Goal: Task Accomplishment & Management: Use online tool/utility

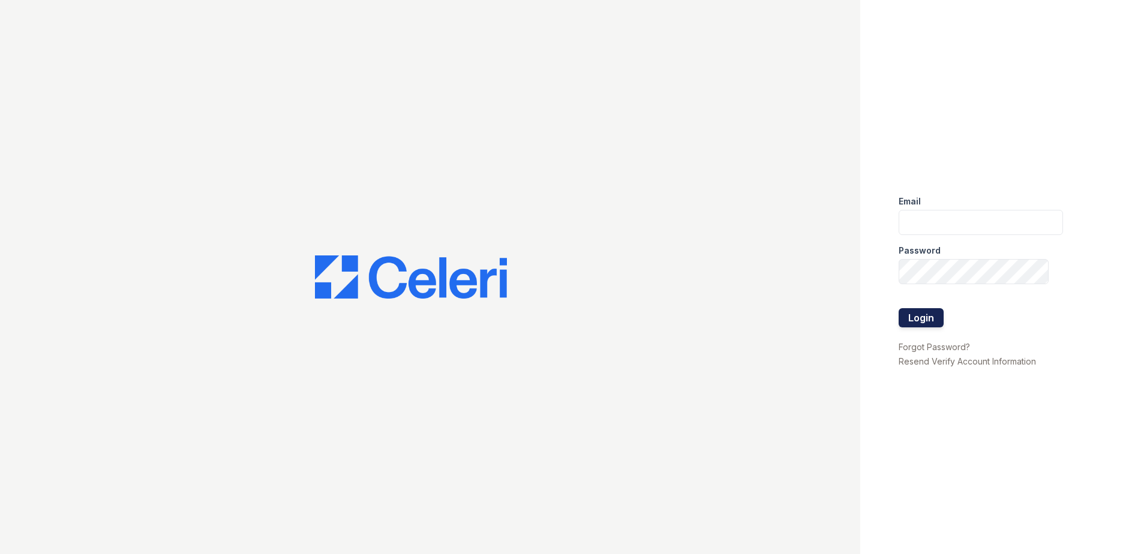
type input "[EMAIL_ADDRESS][DOMAIN_NAME]"
click at [910, 323] on button "Login" at bounding box center [920, 317] width 45 height 19
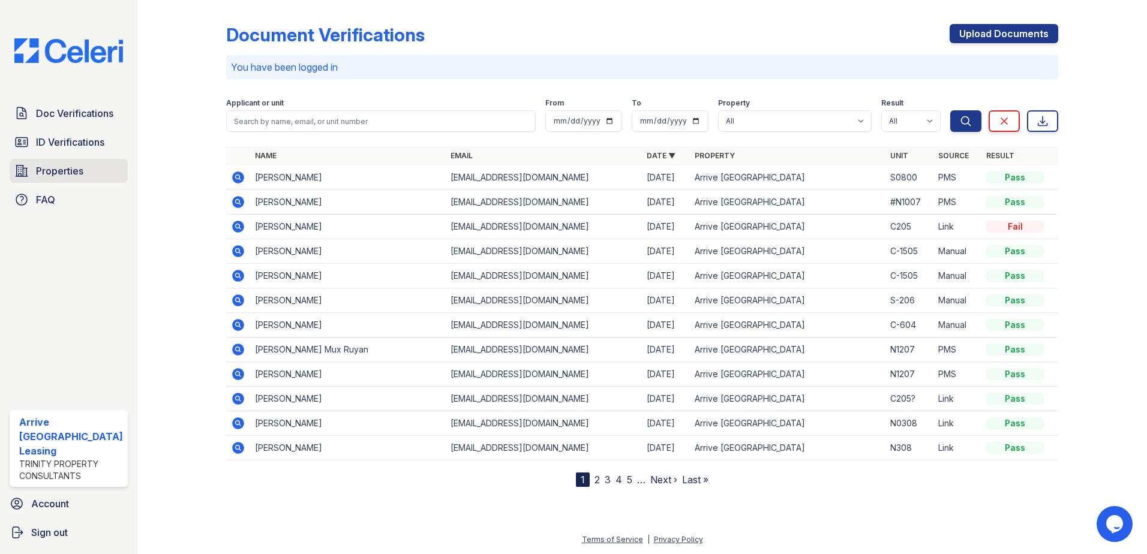
click at [68, 175] on span "Properties" at bounding box center [59, 171] width 47 height 14
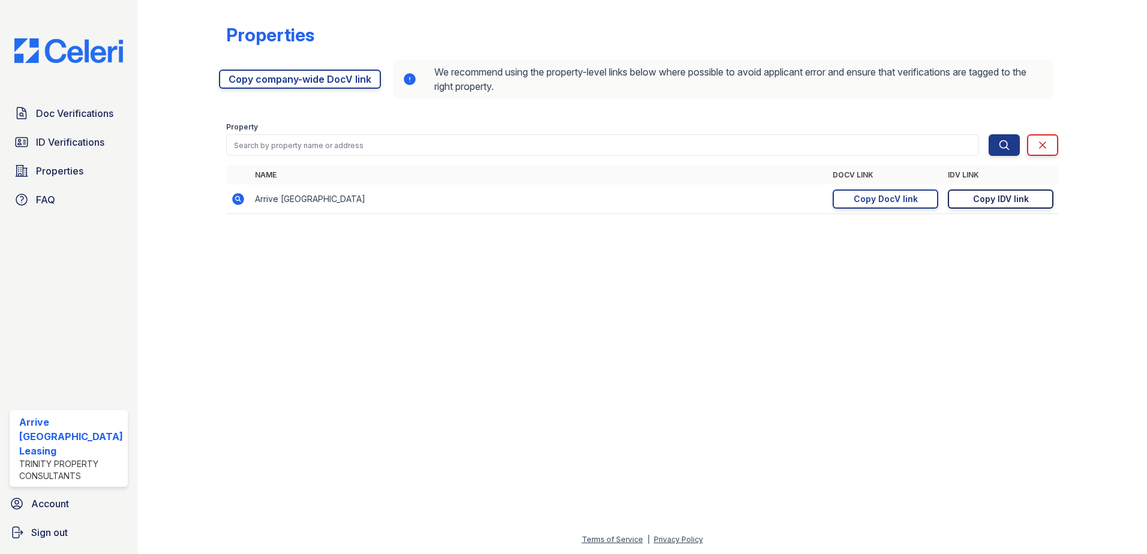
click at [982, 203] on div "Copy IDV link" at bounding box center [1001, 199] width 56 height 12
